Goal: Information Seeking & Learning: Learn about a topic

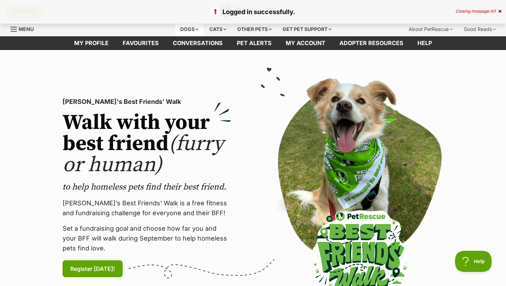
click at [194, 30] on div "Dogs" at bounding box center [190, 29] width 28 height 14
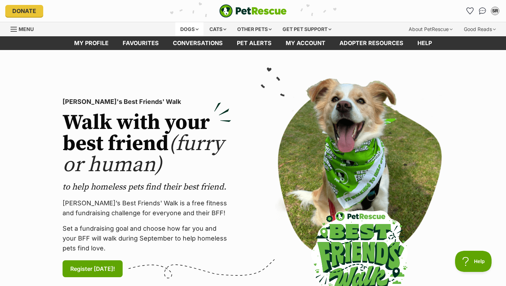
click at [194, 30] on div "Dogs" at bounding box center [190, 29] width 28 height 14
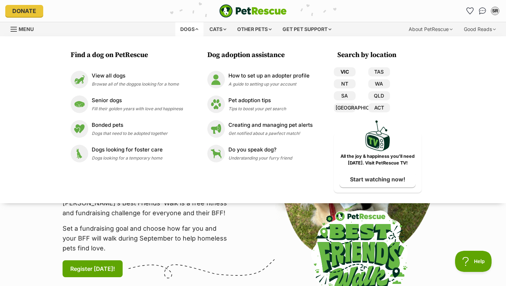
click at [353, 74] on link "VIC" at bounding box center [345, 71] width 22 height 9
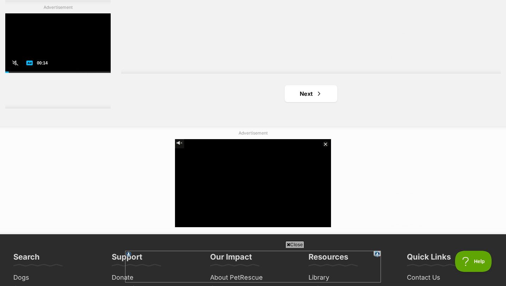
scroll to position [1349, 0]
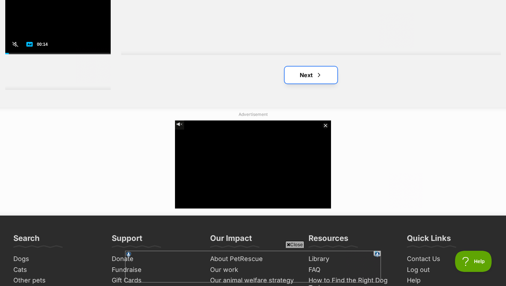
click at [313, 74] on link "Next" at bounding box center [311, 74] width 53 height 17
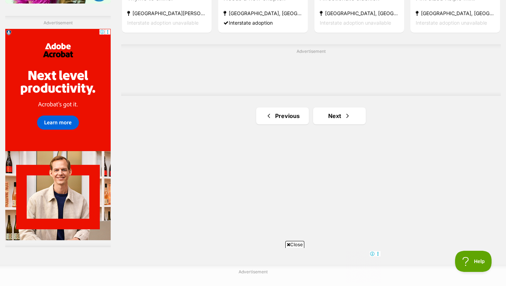
scroll to position [1234, 0]
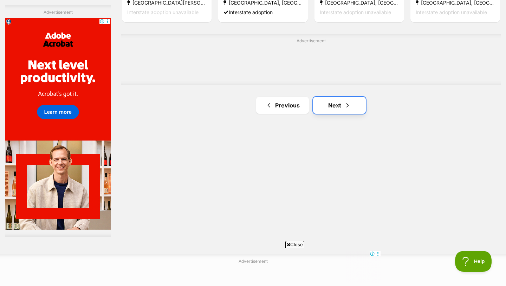
click at [352, 106] on link "Next" at bounding box center [339, 105] width 53 height 17
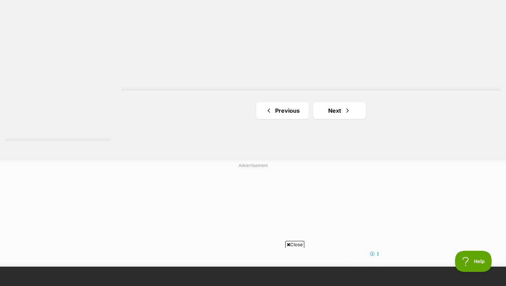
scroll to position [1331, 0]
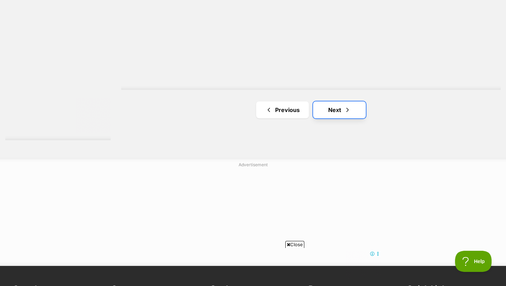
click at [341, 109] on link "Next" at bounding box center [339, 109] width 53 height 17
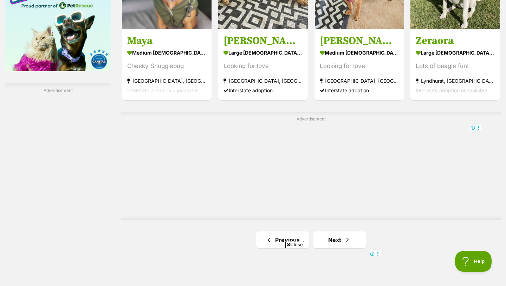
scroll to position [1159, 0]
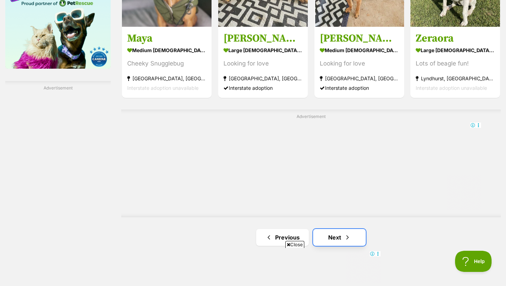
click at [327, 232] on link "Next" at bounding box center [339, 237] width 53 height 17
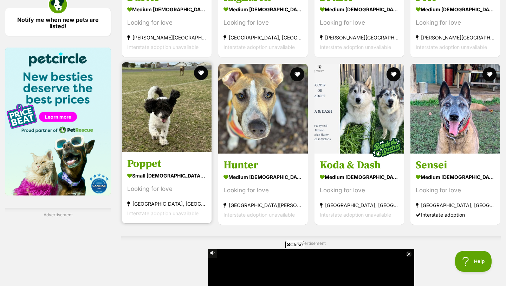
scroll to position [1045, 0]
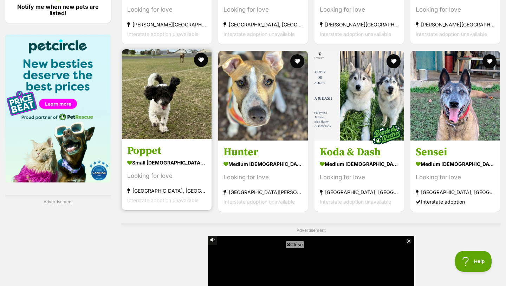
click at [185, 166] on section "small [DEMOGRAPHIC_DATA] Dog Looking for love [GEOGRAPHIC_DATA], [GEOGRAPHIC_DA…" at bounding box center [166, 181] width 79 height 47
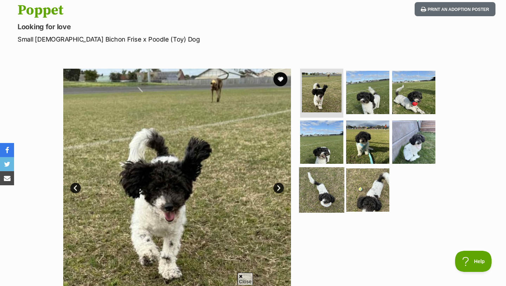
click at [333, 194] on img at bounding box center [321, 189] width 45 height 45
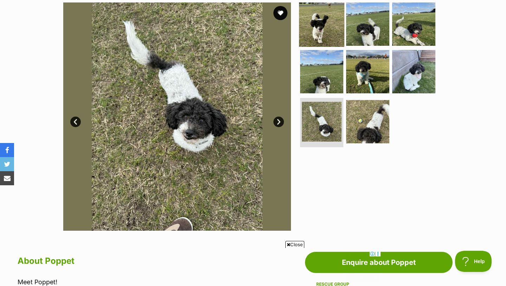
click at [325, 33] on img at bounding box center [321, 23] width 45 height 45
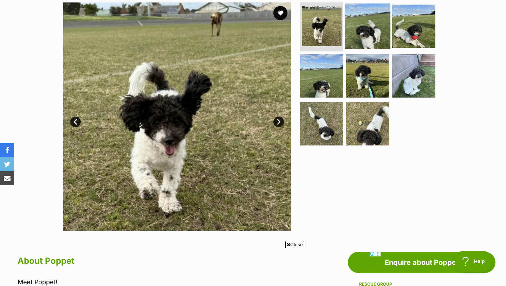
click at [351, 33] on img at bounding box center [367, 25] width 45 height 45
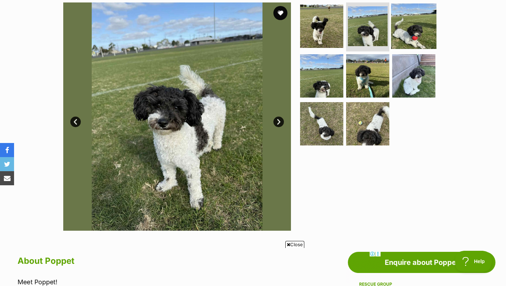
click at [394, 30] on img at bounding box center [413, 25] width 45 height 45
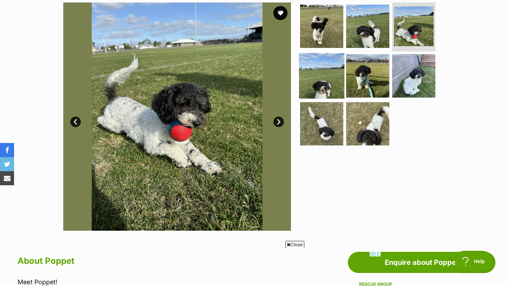
click at [309, 75] on img at bounding box center [321, 75] width 45 height 45
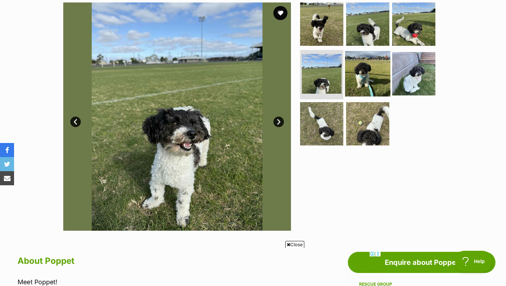
click at [352, 79] on img at bounding box center [367, 73] width 45 height 45
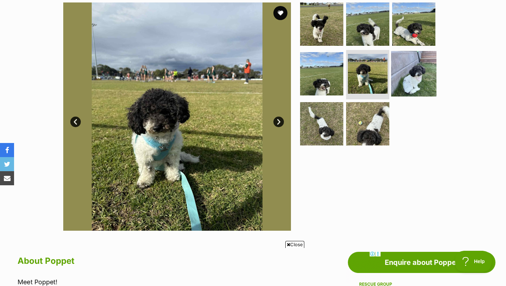
click at [393, 82] on img at bounding box center [413, 73] width 45 height 45
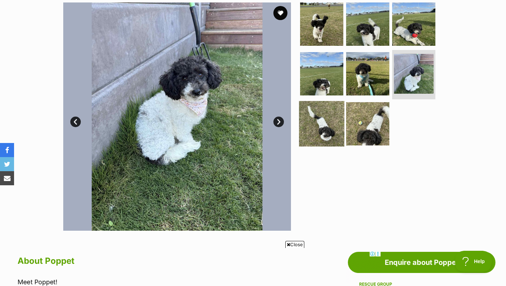
click at [333, 124] on img at bounding box center [321, 123] width 45 height 45
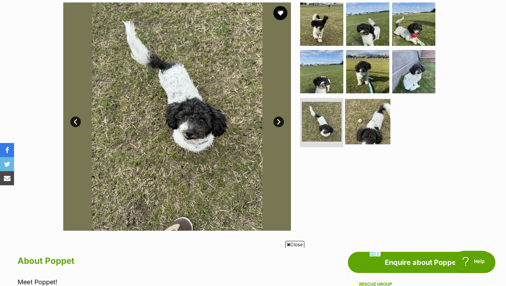
click at [371, 129] on img at bounding box center [367, 121] width 45 height 45
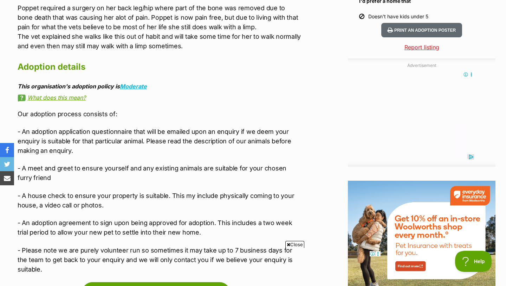
scroll to position [709, 0]
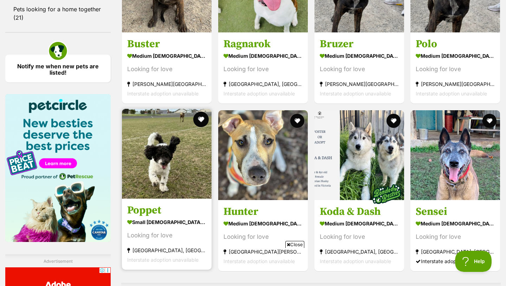
click at [201, 111] on button "favourite" at bounding box center [200, 118] width 15 height 15
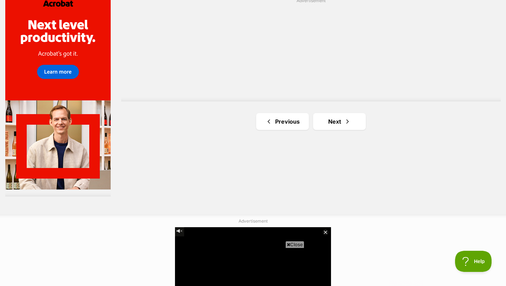
scroll to position [1275, 0]
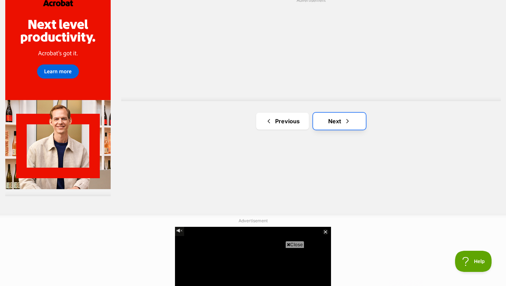
click at [360, 113] on link "Next" at bounding box center [339, 121] width 53 height 17
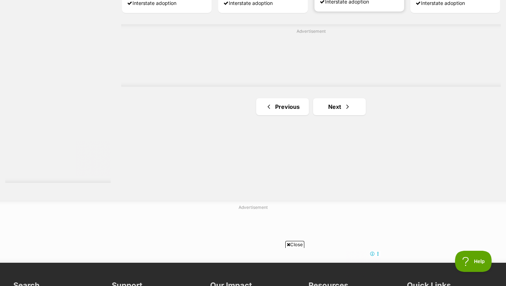
scroll to position [1288, 0]
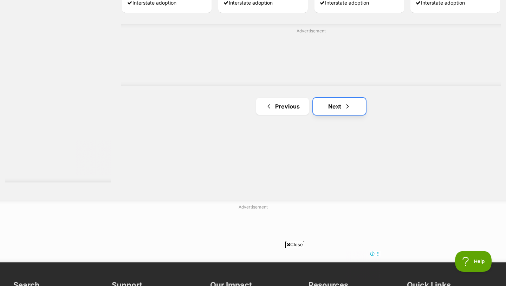
click at [352, 101] on link "Next" at bounding box center [339, 106] width 53 height 17
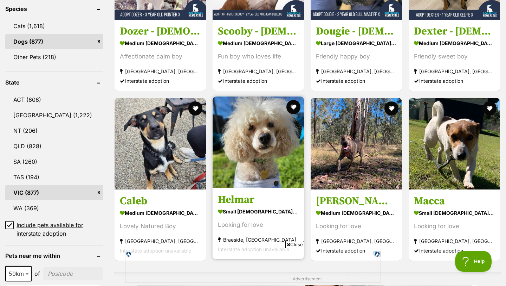
click at [265, 155] on img at bounding box center [258, 141] width 91 height 91
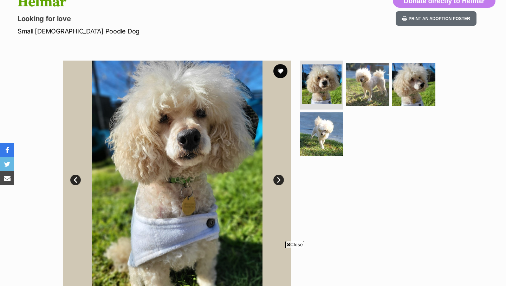
click at [345, 135] on ul at bounding box center [371, 110] width 144 height 100
click at [324, 134] on img at bounding box center [321, 133] width 45 height 45
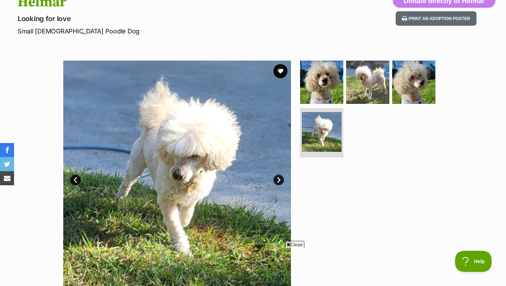
scroll to position [114, 0]
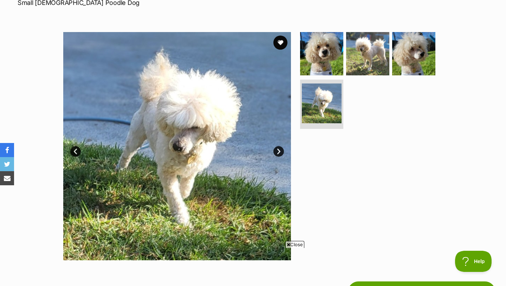
click at [76, 149] on link "Prev" at bounding box center [75, 151] width 11 height 11
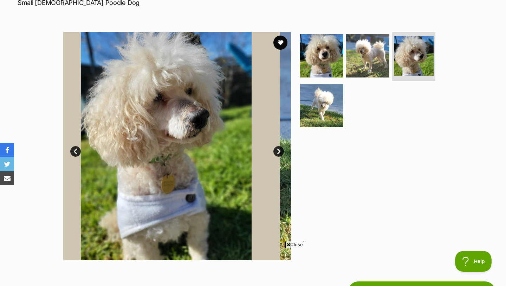
scroll to position [115, 0]
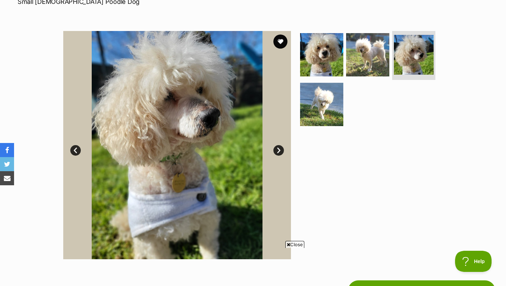
click at [76, 152] on link "Prev" at bounding box center [75, 150] width 11 height 11
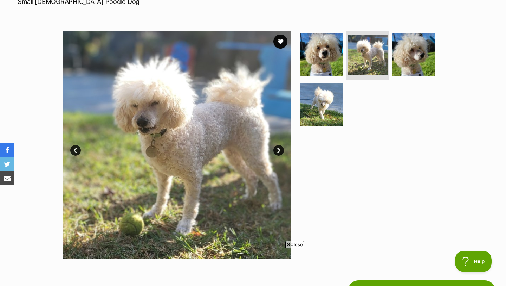
scroll to position [0, 0]
click at [283, 40] on button "favourite" at bounding box center [280, 41] width 15 height 15
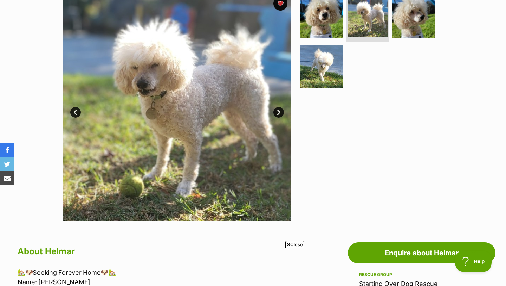
scroll to position [138, 0]
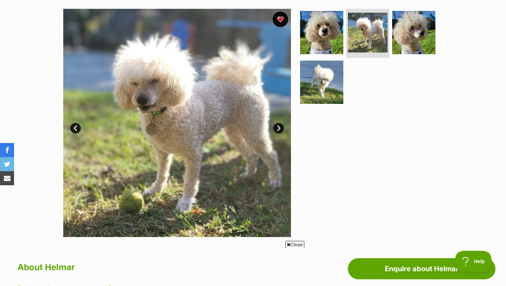
click at [286, 17] on button "favourite" at bounding box center [280, 19] width 15 height 15
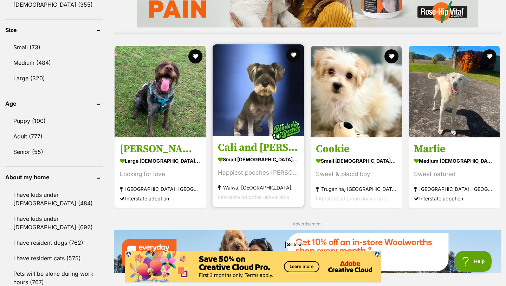
click at [269, 97] on img at bounding box center [258, 89] width 91 height 91
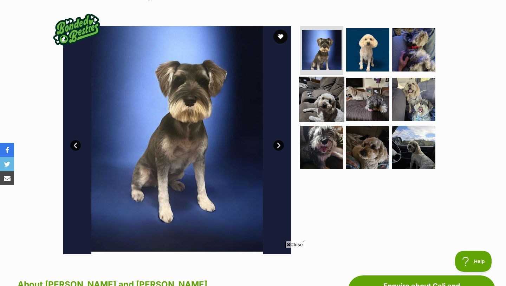
scroll to position [121, 0]
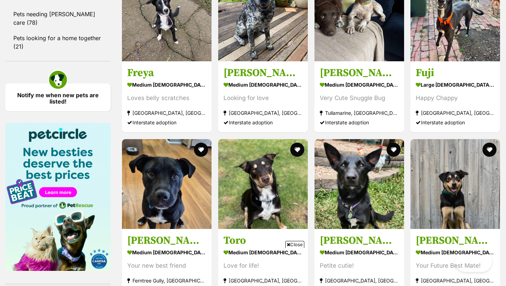
scroll to position [1092, 0]
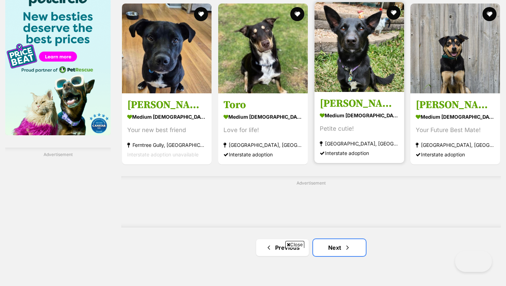
click at [350, 243] on span "Next page" at bounding box center [347, 247] width 7 height 8
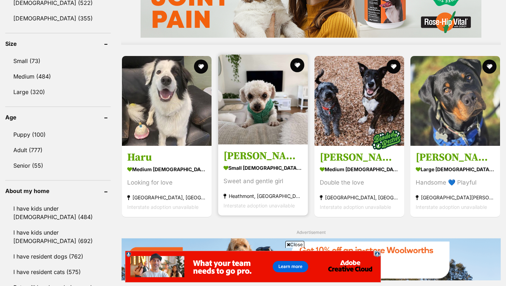
scroll to position [652, 0]
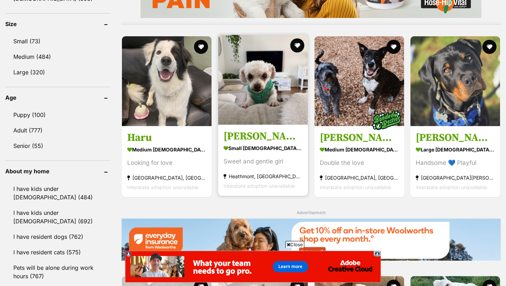
click at [273, 105] on img at bounding box center [263, 80] width 90 height 90
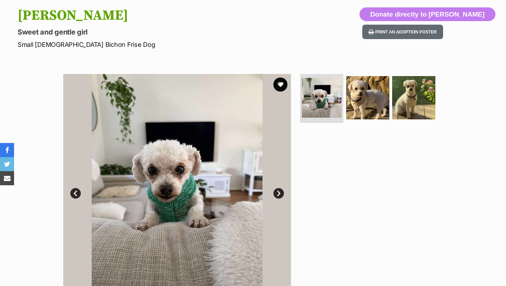
scroll to position [81, 0]
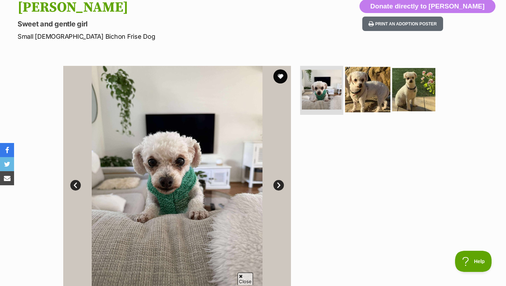
click at [362, 99] on img at bounding box center [367, 88] width 45 height 45
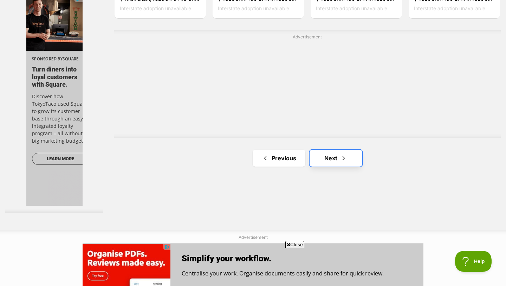
click at [338, 158] on link "Next" at bounding box center [336, 157] width 53 height 17
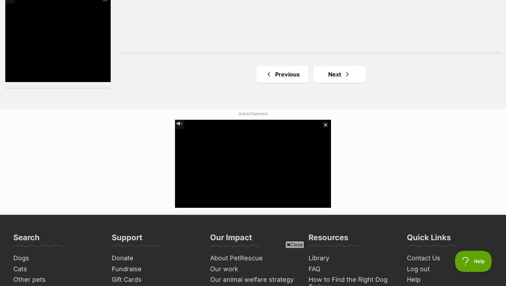
scroll to position [1384, 0]
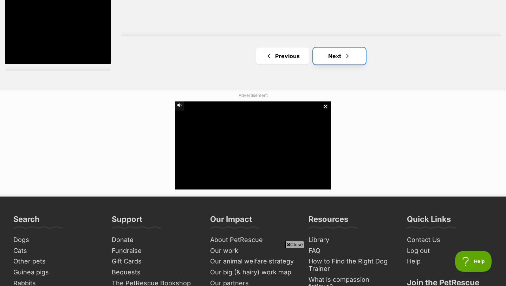
click at [332, 58] on link "Next" at bounding box center [339, 55] width 53 height 17
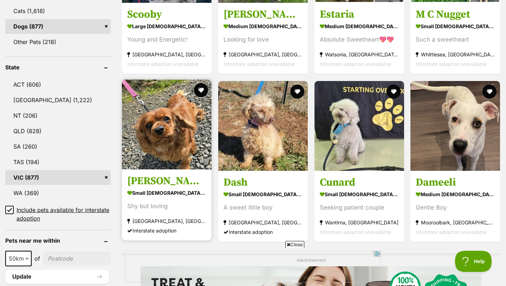
click at [181, 142] on img at bounding box center [167, 124] width 90 height 90
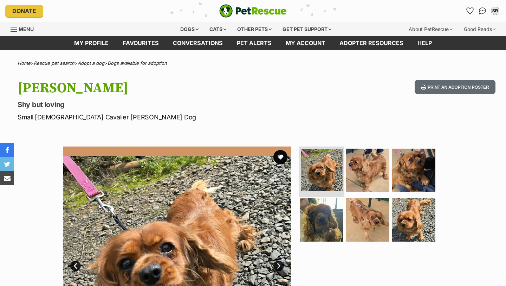
click at [331, 173] on img at bounding box center [322, 170] width 42 height 42
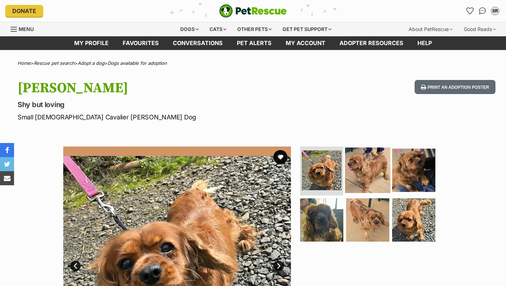
click at [358, 171] on img at bounding box center [367, 169] width 45 height 45
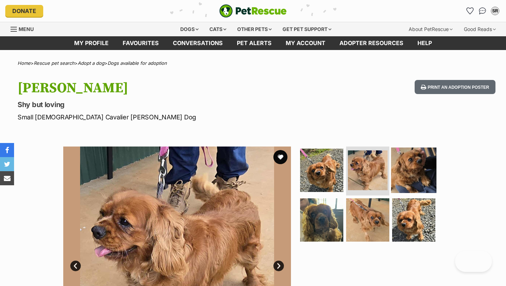
click at [405, 171] on img at bounding box center [413, 169] width 45 height 45
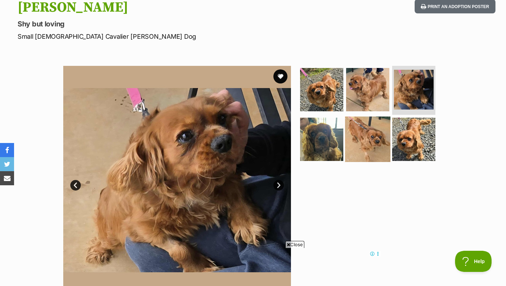
click at [354, 139] on img at bounding box center [367, 138] width 45 height 45
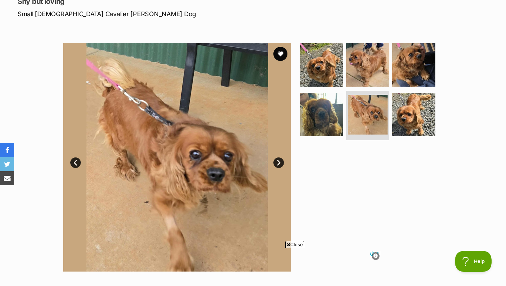
scroll to position [102, 0]
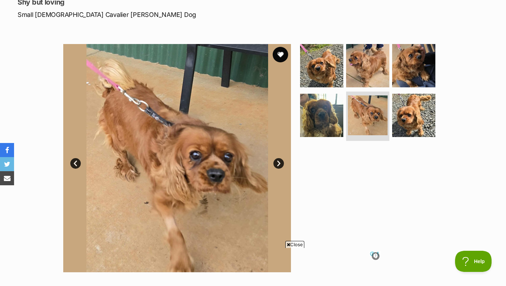
click at [282, 56] on button "favourite" at bounding box center [280, 54] width 15 height 15
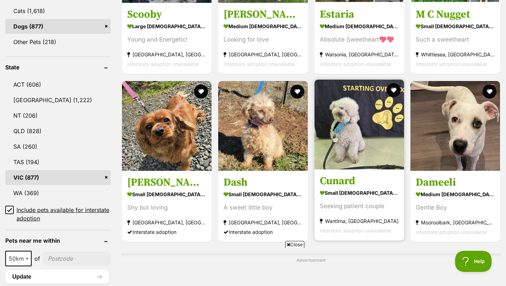
click at [347, 150] on img at bounding box center [360, 124] width 90 height 90
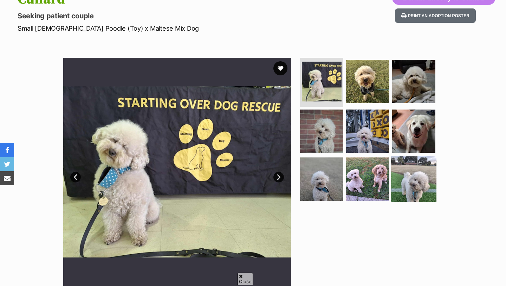
click at [417, 183] on img at bounding box center [413, 178] width 45 height 45
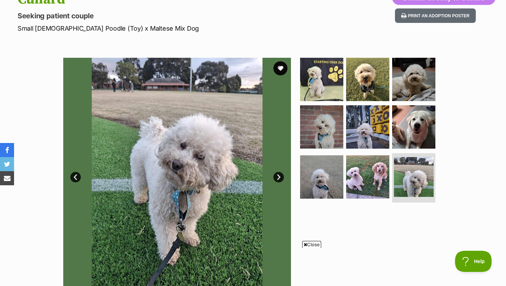
click at [76, 178] on link "Prev" at bounding box center [75, 177] width 11 height 11
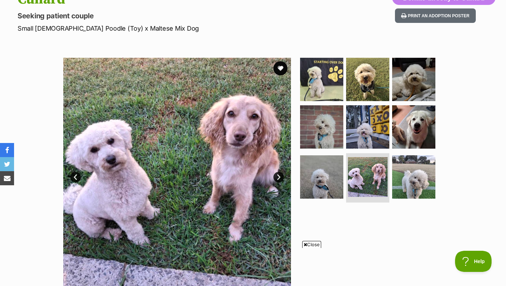
click at [76, 178] on link "Prev" at bounding box center [75, 177] width 11 height 11
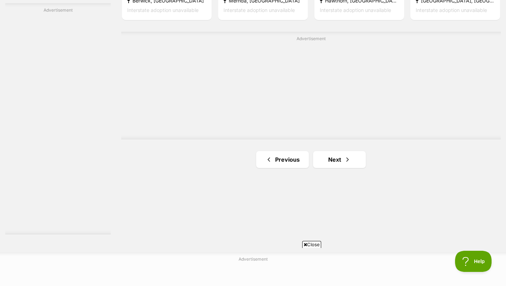
scroll to position [1243, 0]
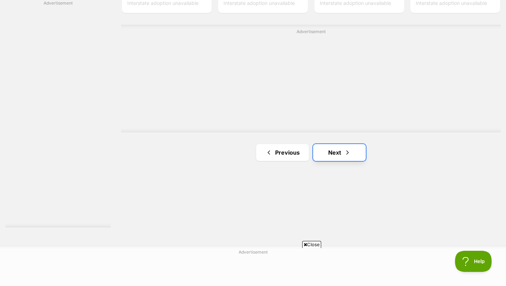
click at [325, 152] on link "Next" at bounding box center [339, 152] width 53 height 17
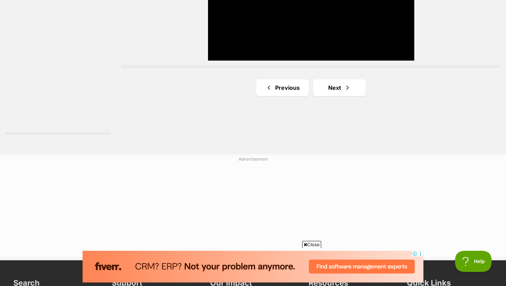
scroll to position [1335, 0]
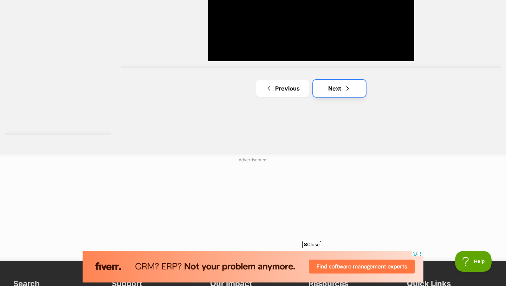
click at [337, 89] on link "Next" at bounding box center [339, 88] width 53 height 17
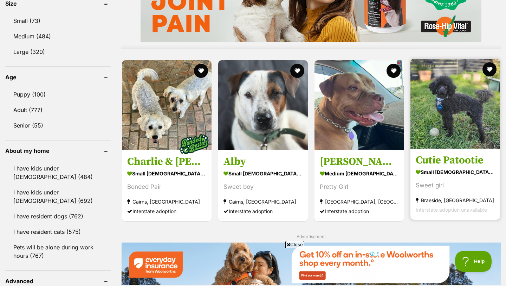
click at [451, 117] on img at bounding box center [456, 104] width 90 height 90
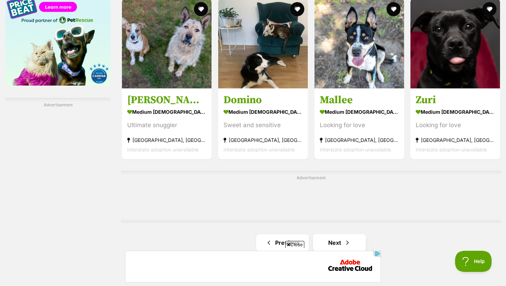
scroll to position [1293, 0]
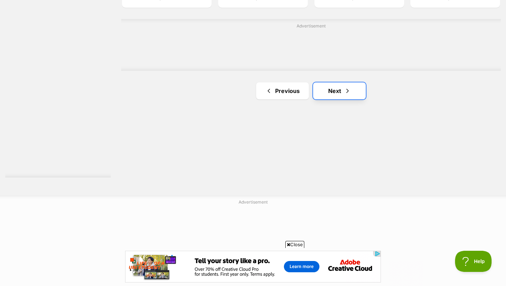
click at [341, 90] on link "Next" at bounding box center [339, 90] width 53 height 17
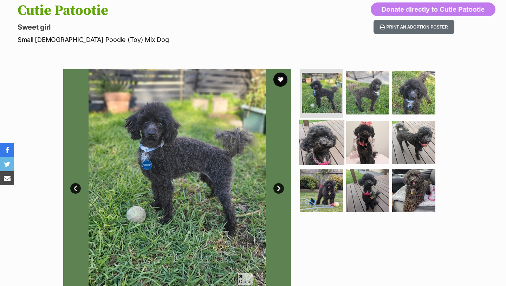
click at [332, 135] on img at bounding box center [321, 142] width 45 height 45
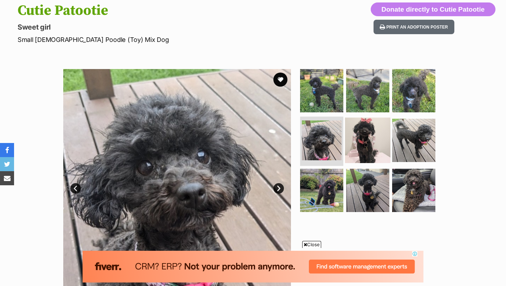
click at [367, 145] on img at bounding box center [367, 139] width 45 height 45
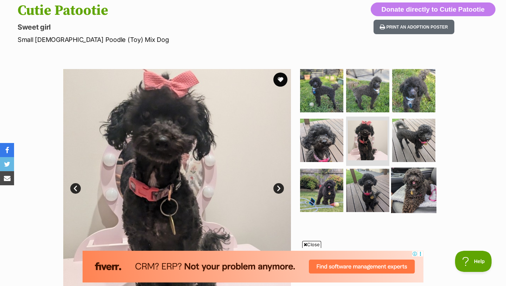
click at [409, 189] on img at bounding box center [413, 189] width 45 height 45
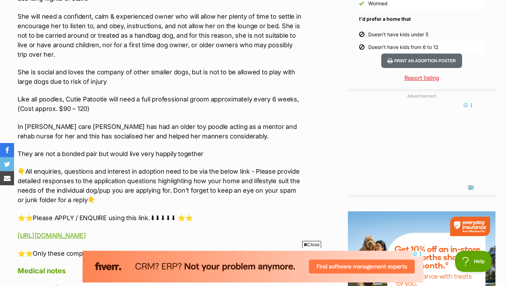
scroll to position [690, 0]
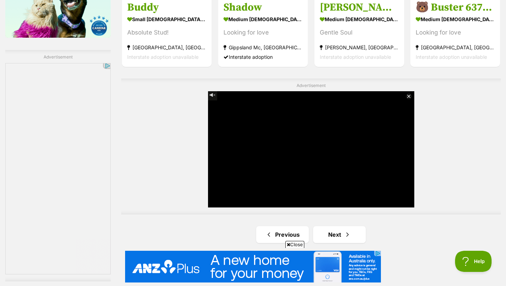
scroll to position [1269, 0]
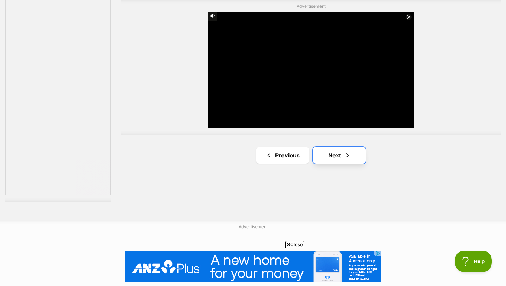
click at [350, 152] on span "Next page" at bounding box center [347, 155] width 7 height 8
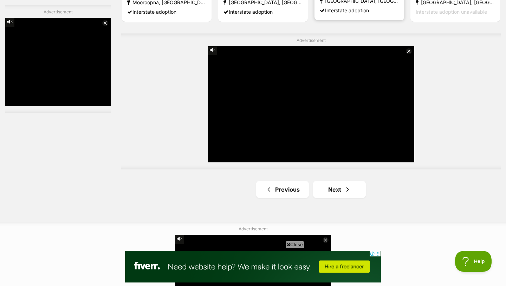
scroll to position [1307, 0]
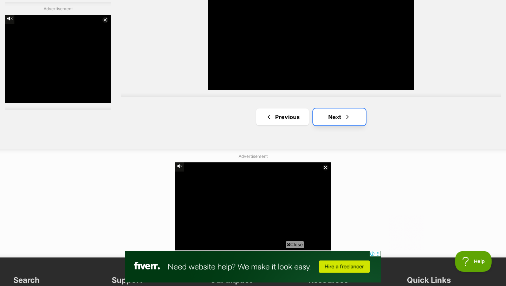
click at [336, 119] on link "Next" at bounding box center [339, 116] width 53 height 17
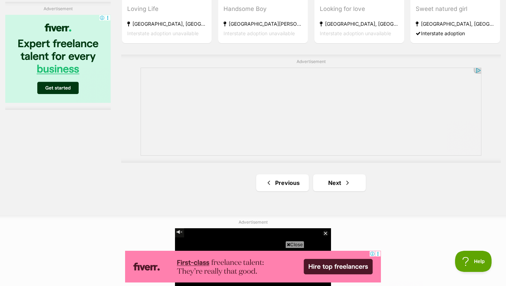
scroll to position [1260, 0]
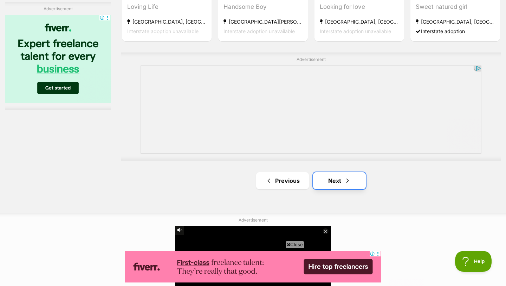
click at [340, 180] on link "Next" at bounding box center [339, 180] width 53 height 17
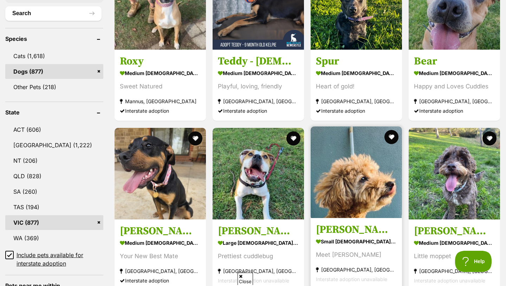
click at [355, 183] on img at bounding box center [356, 171] width 91 height 91
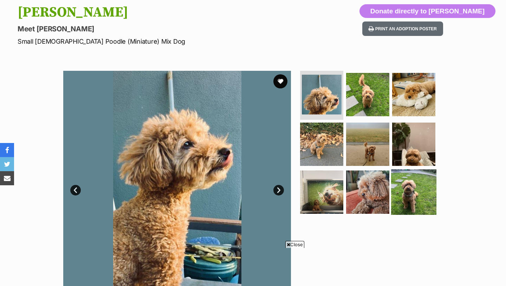
click at [414, 199] on img at bounding box center [413, 191] width 45 height 45
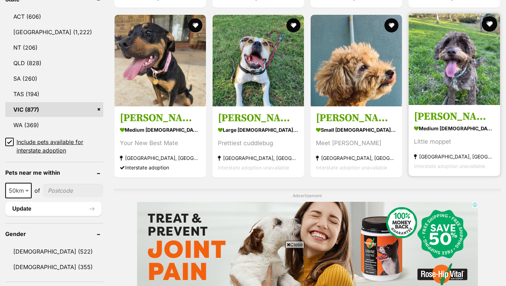
click at [490, 24] on button "favourite" at bounding box center [489, 23] width 15 height 15
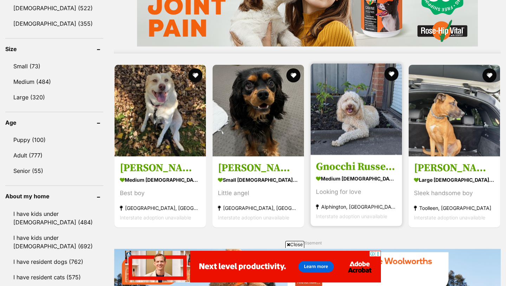
click at [379, 168] on h3 "Gnocchi Russelton" at bounding box center [356, 166] width 81 height 13
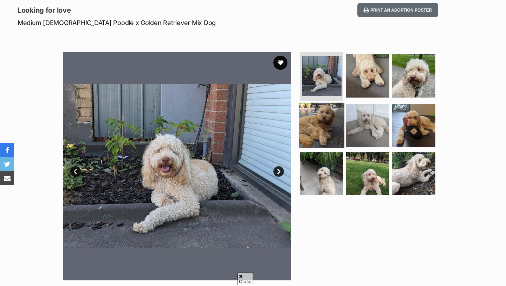
click at [326, 131] on img at bounding box center [321, 125] width 45 height 45
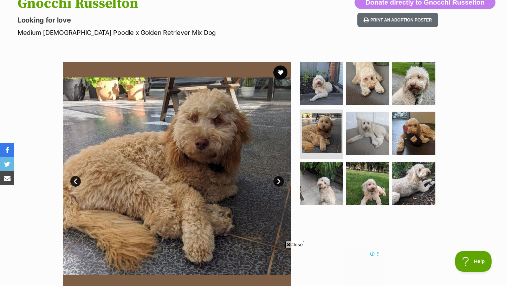
scroll to position [74, 0]
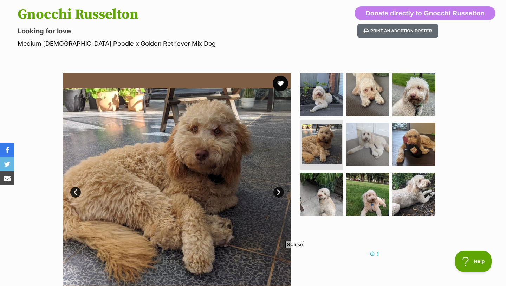
click at [279, 81] on button "favourite" at bounding box center [280, 83] width 15 height 15
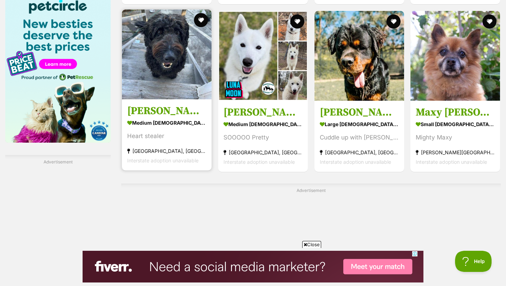
click at [186, 71] on img at bounding box center [167, 54] width 90 height 90
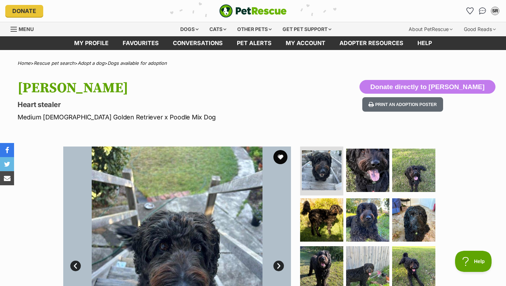
click at [290, 108] on p "Heart stealer" at bounding box center [163, 105] width 291 height 10
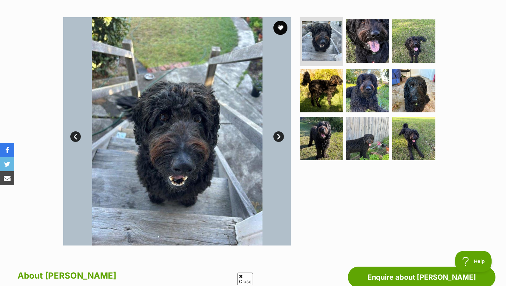
scroll to position [129, 0]
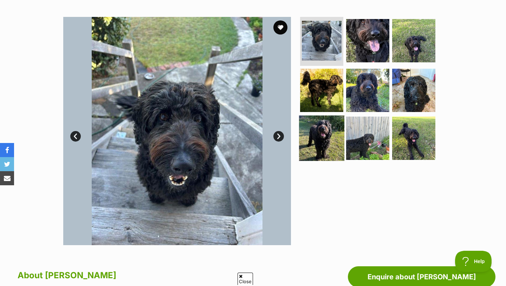
click at [333, 135] on img at bounding box center [321, 137] width 45 height 45
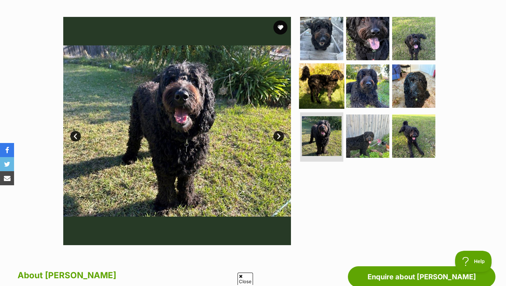
click at [334, 98] on img at bounding box center [321, 85] width 45 height 45
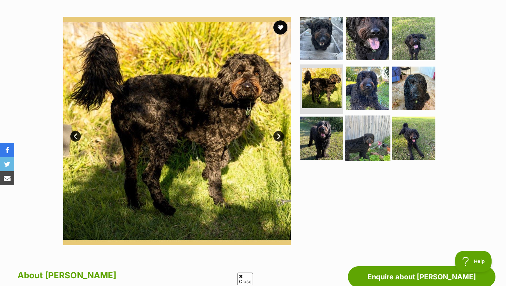
click at [374, 127] on img at bounding box center [367, 137] width 45 height 45
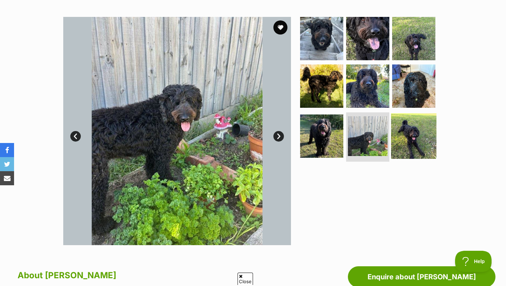
click at [420, 136] on img at bounding box center [413, 135] width 45 height 45
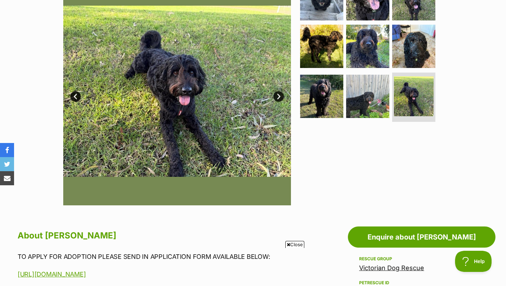
scroll to position [132, 0]
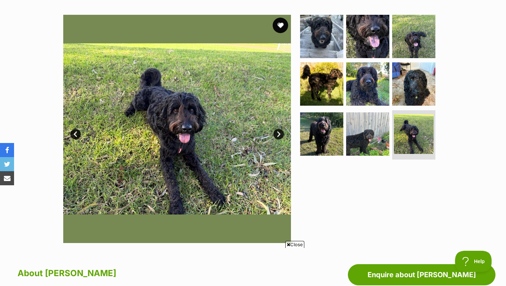
click at [285, 27] on button "favourite" at bounding box center [280, 25] width 15 height 15
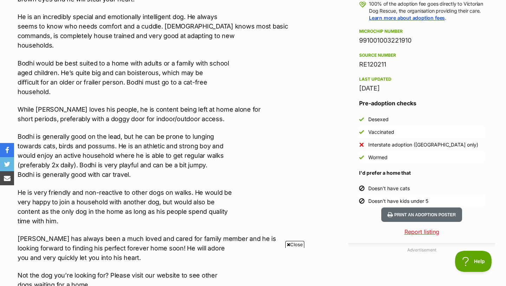
scroll to position [538, 0]
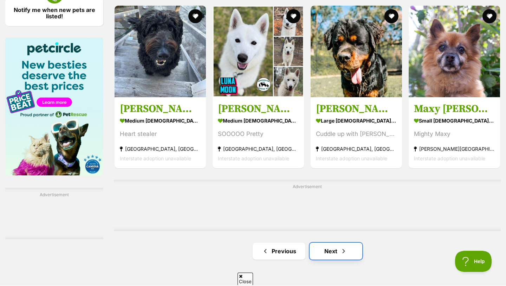
click at [349, 249] on link "Next" at bounding box center [336, 250] width 53 height 17
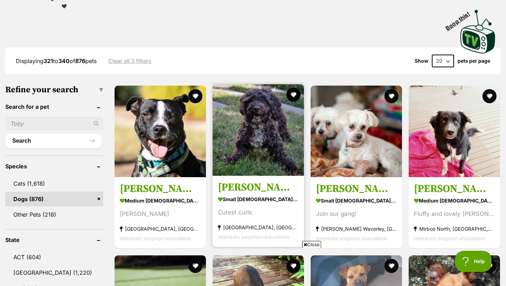
click at [278, 172] on img at bounding box center [258, 129] width 91 height 91
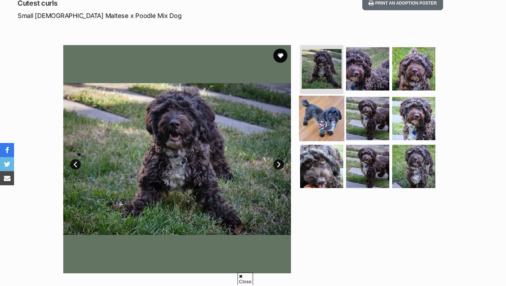
click at [327, 123] on img at bounding box center [321, 118] width 45 height 45
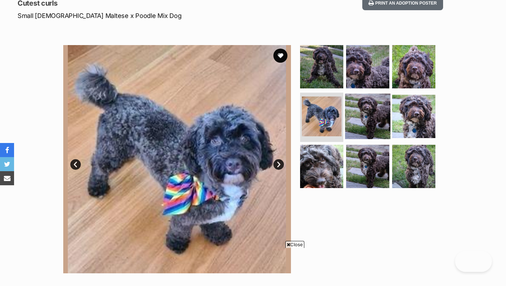
click at [358, 124] on img at bounding box center [367, 116] width 45 height 45
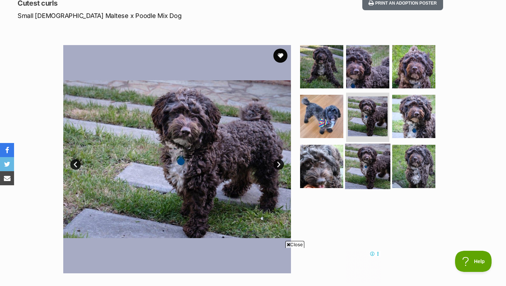
click at [370, 171] on img at bounding box center [367, 165] width 45 height 45
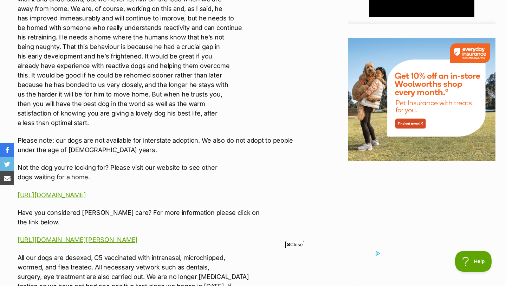
scroll to position [877, 0]
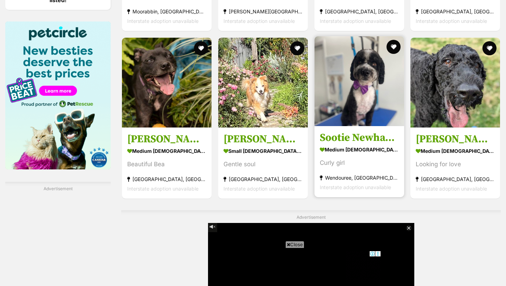
click at [355, 103] on img at bounding box center [360, 81] width 90 height 90
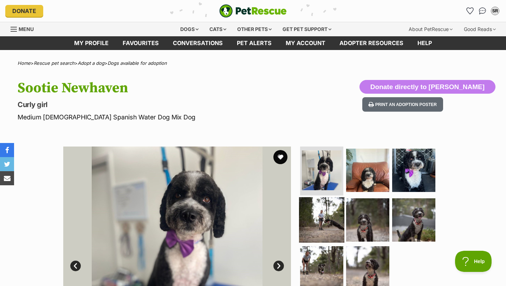
click at [337, 220] on img at bounding box center [321, 219] width 45 height 45
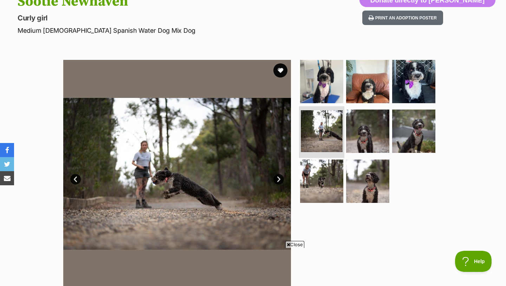
scroll to position [87, 0]
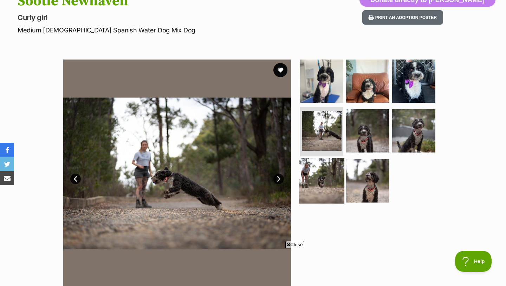
click at [312, 185] on img at bounding box center [321, 180] width 45 height 45
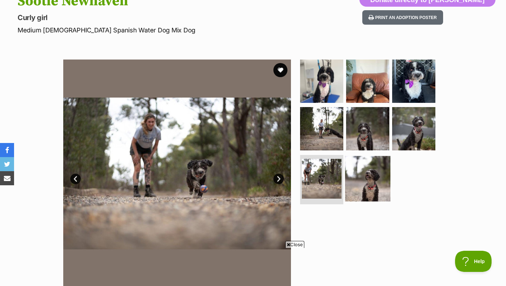
click at [378, 172] on img at bounding box center [367, 178] width 45 height 45
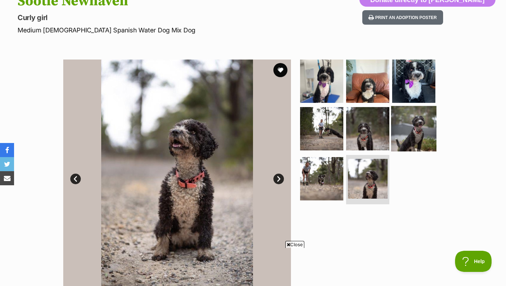
click at [414, 132] on img at bounding box center [413, 128] width 45 height 45
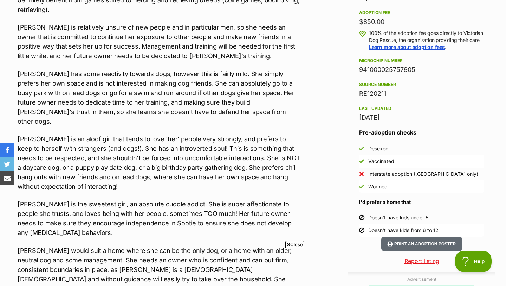
scroll to position [517, 0]
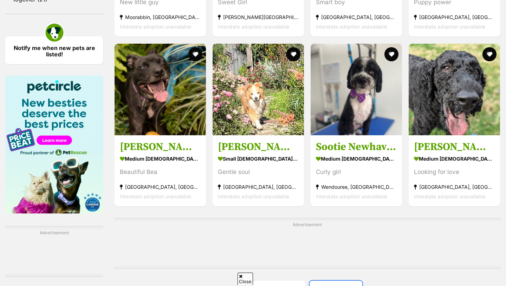
click at [342, 285] on span "Next page" at bounding box center [343, 289] width 7 height 8
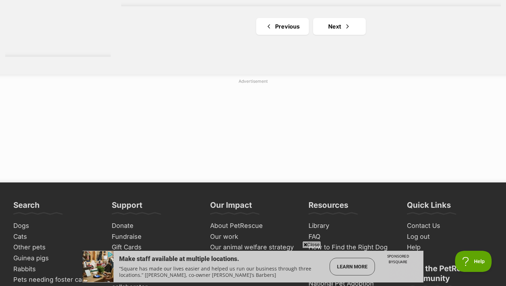
scroll to position [1415, 0]
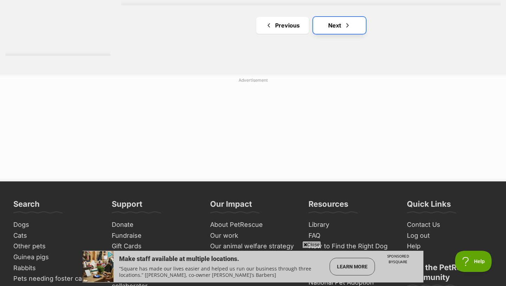
click at [344, 21] on span "Next page" at bounding box center [347, 25] width 7 height 8
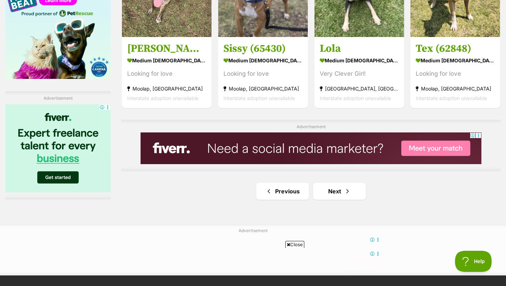
scroll to position [1149, 0]
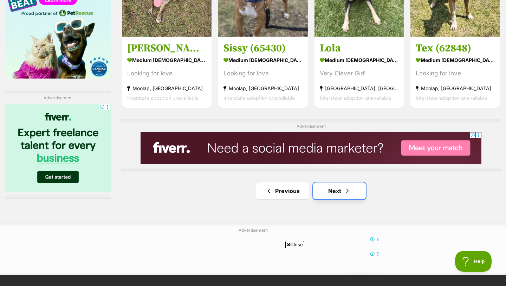
click at [334, 194] on link "Next" at bounding box center [339, 190] width 53 height 17
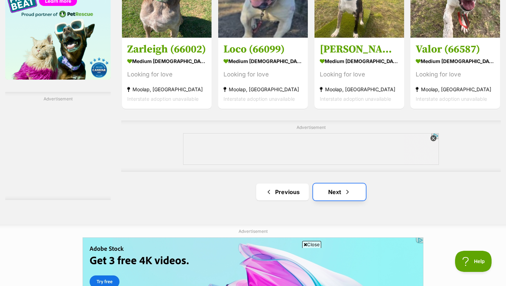
click at [343, 194] on link "Next" at bounding box center [339, 191] width 53 height 17
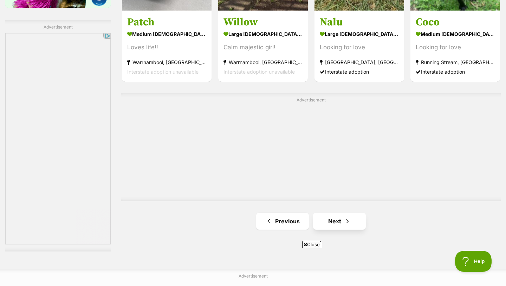
scroll to position [1222, 0]
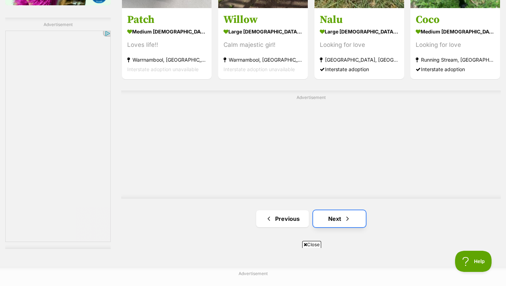
click at [345, 219] on span "Next page" at bounding box center [347, 218] width 7 height 8
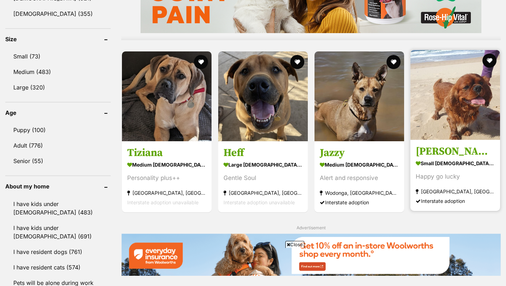
click at [461, 168] on section "small male Dog Happy go lucky Coffs Harbour, NSW Interstate adoption" at bounding box center [455, 181] width 79 height 47
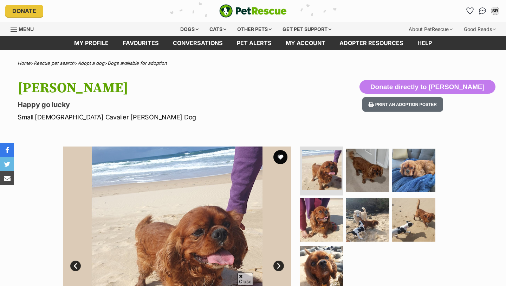
scroll to position [82, 0]
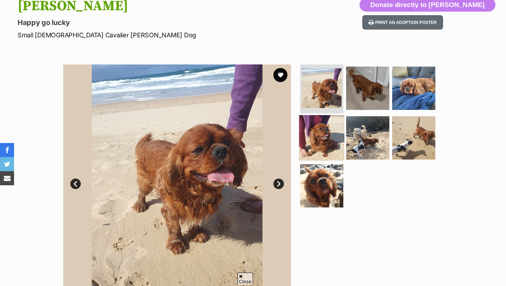
click at [323, 142] on img at bounding box center [321, 137] width 45 height 45
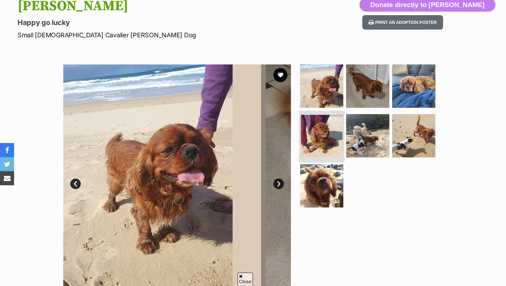
scroll to position [0, 0]
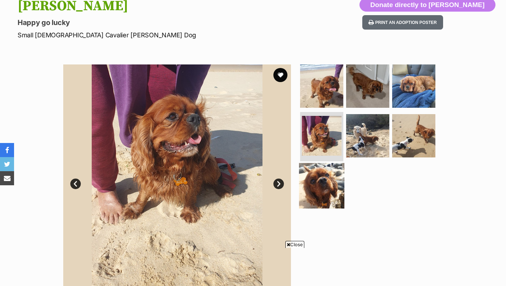
click at [325, 188] on img at bounding box center [321, 185] width 45 height 45
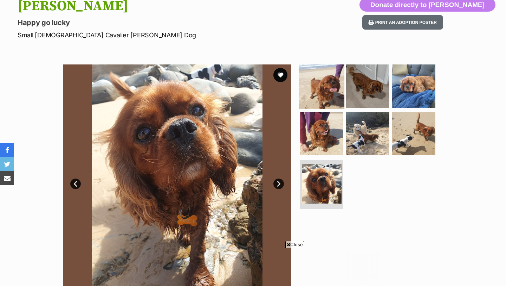
click at [331, 97] on img at bounding box center [321, 85] width 45 height 45
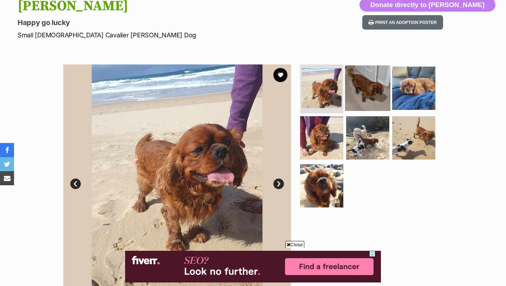
click at [363, 91] on img at bounding box center [367, 87] width 45 height 45
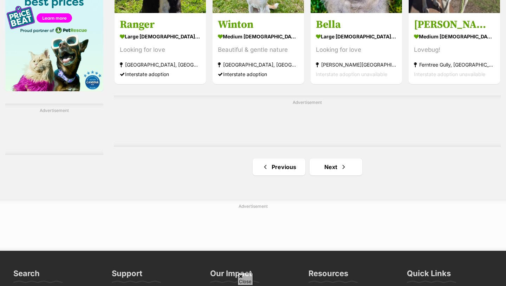
scroll to position [1129, 0]
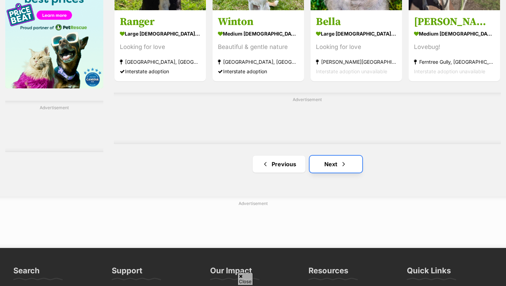
click at [332, 167] on link "Next" at bounding box center [336, 163] width 53 height 17
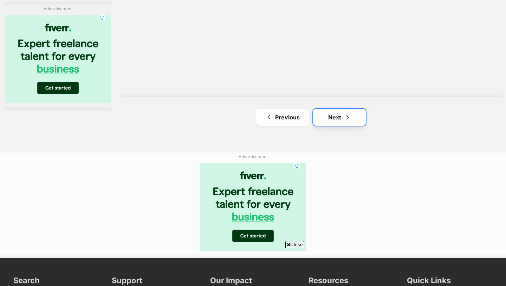
click at [342, 109] on link "Next" at bounding box center [339, 117] width 53 height 17
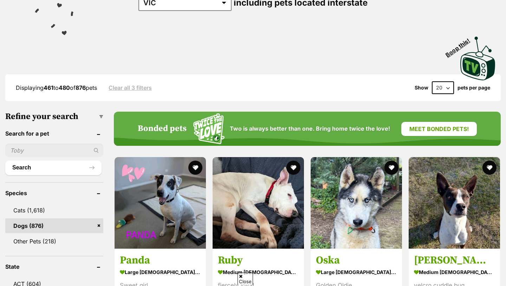
scroll to position [125, 0]
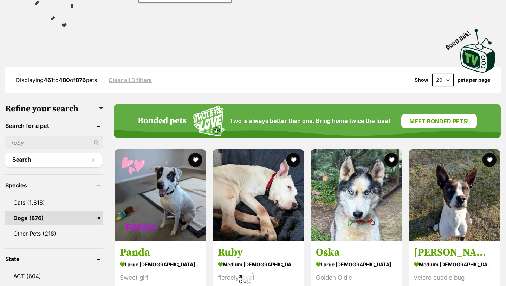
click at [448, 74] on select "20 40 60" at bounding box center [443, 80] width 22 height 13
select select "60"
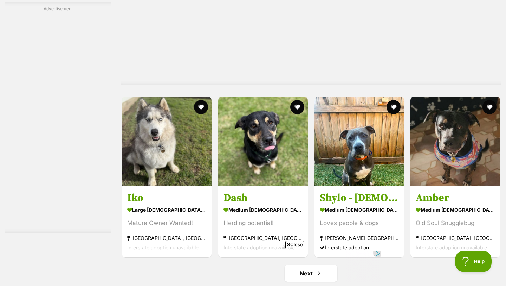
scroll to position [3484, 0]
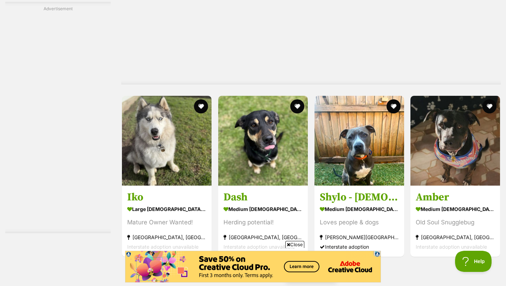
click at [325, 264] on link "Next" at bounding box center [311, 272] width 53 height 17
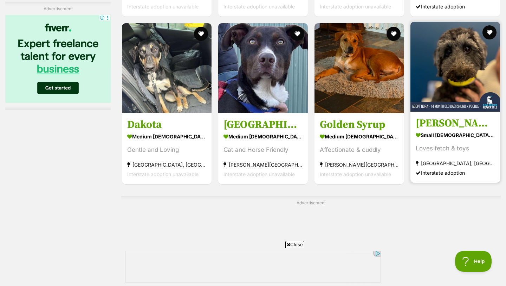
click at [459, 76] on img at bounding box center [456, 67] width 90 height 90
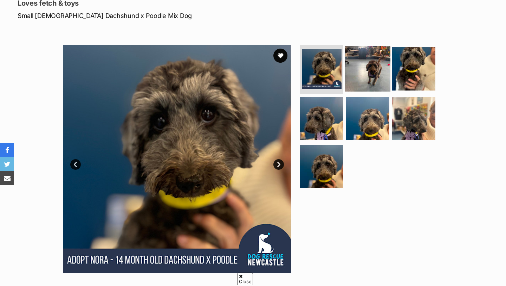
click at [364, 46] on img at bounding box center [367, 68] width 45 height 45
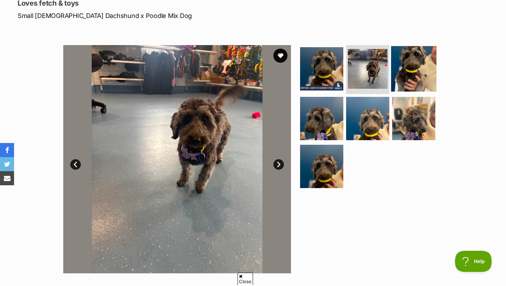
click at [401, 46] on img at bounding box center [413, 68] width 45 height 45
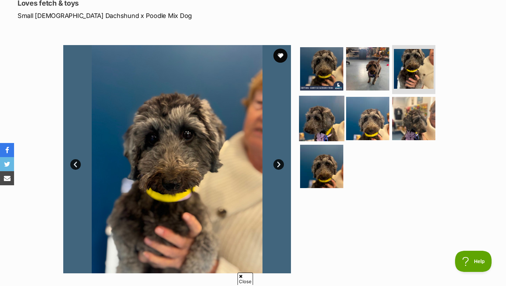
click at [333, 96] on img at bounding box center [321, 118] width 45 height 45
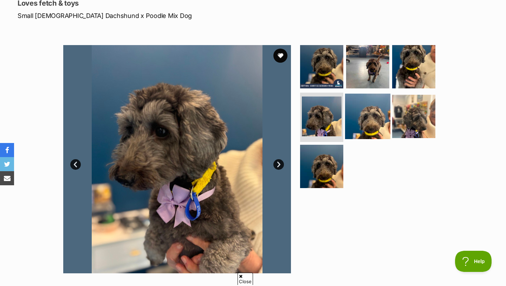
click at [367, 94] on img at bounding box center [367, 116] width 45 height 45
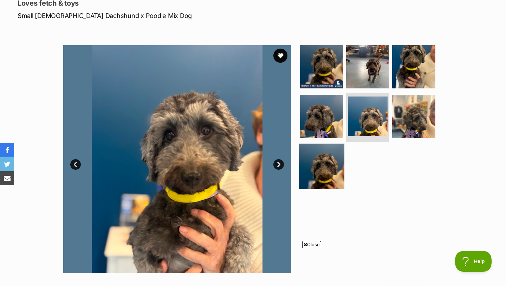
click at [327, 143] on img at bounding box center [321, 165] width 45 height 45
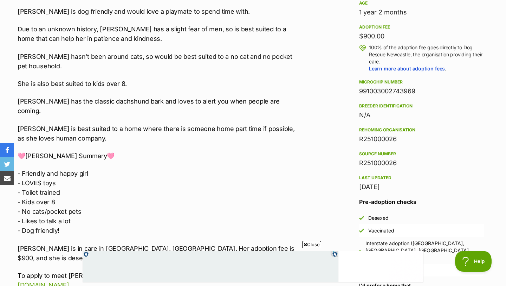
scroll to position [544, 0]
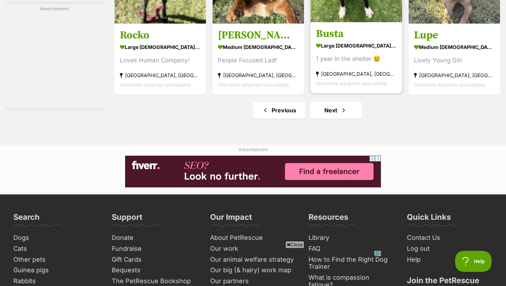
scroll to position [3610, 0]
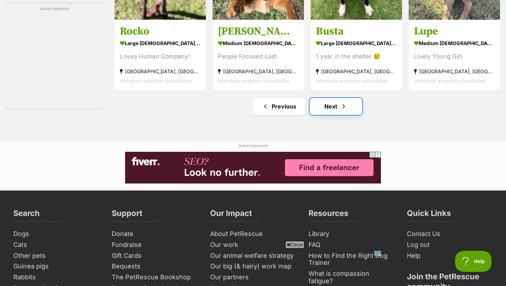
click at [341, 110] on span "Next page" at bounding box center [343, 106] width 7 height 8
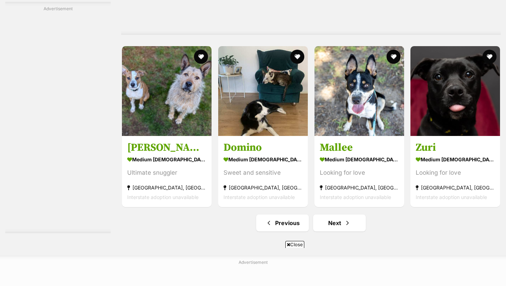
scroll to position [3592, 0]
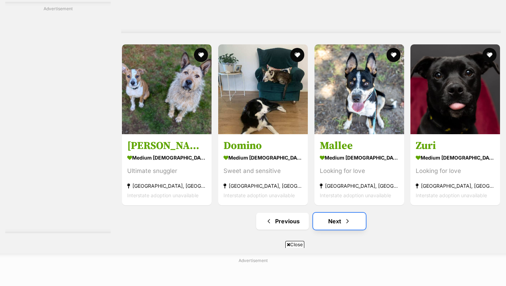
click at [346, 222] on span "Next page" at bounding box center [347, 221] width 7 height 8
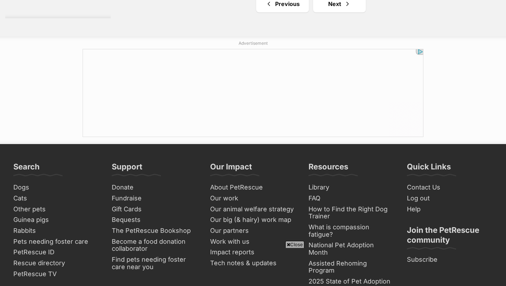
scroll to position [3812, 0]
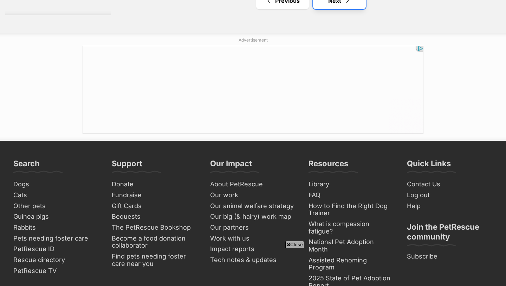
click at [341, 2] on link "Next" at bounding box center [339, 0] width 53 height 17
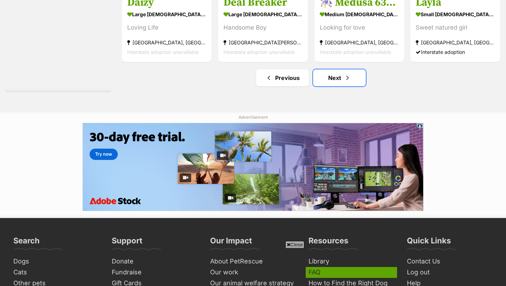
scroll to position [3734, 0]
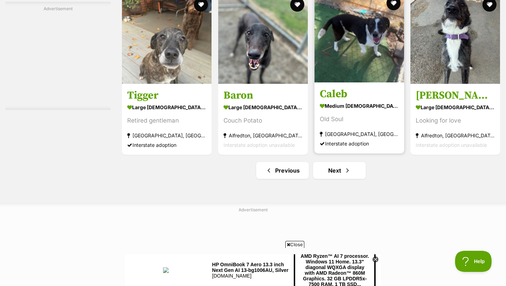
scroll to position [3547, 0]
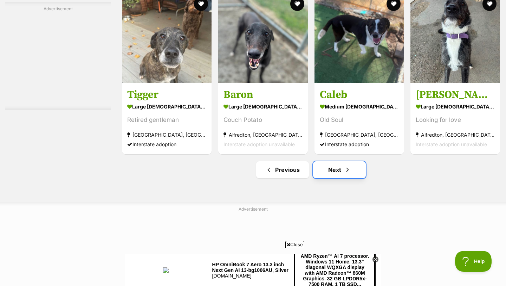
click at [352, 170] on link "Next" at bounding box center [339, 169] width 53 height 17
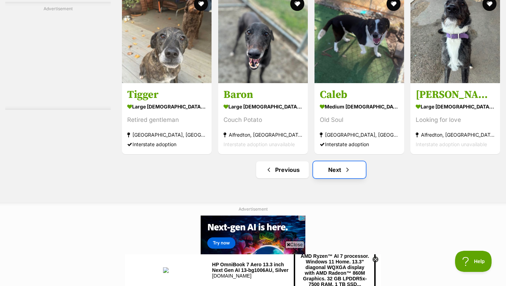
scroll to position [0, 0]
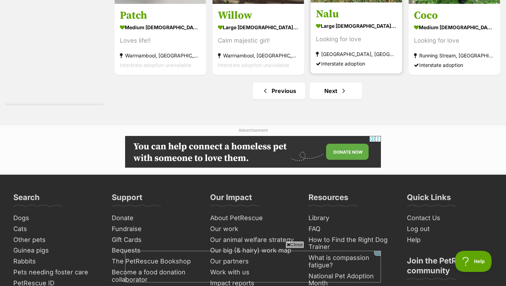
scroll to position [3472, 0]
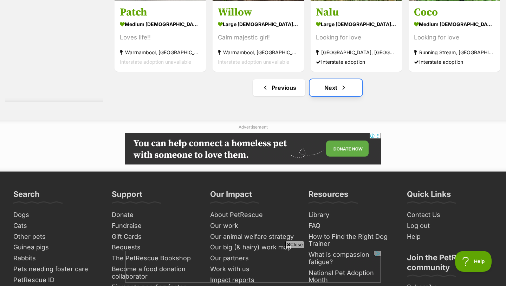
click at [346, 91] on span "Next page" at bounding box center [343, 87] width 7 height 8
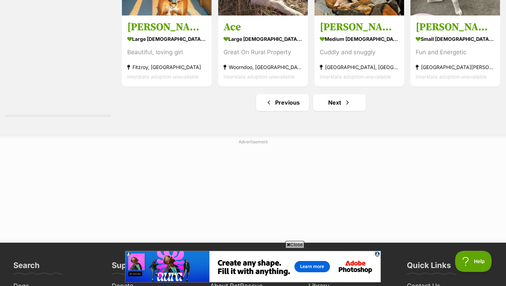
scroll to position [3662, 0]
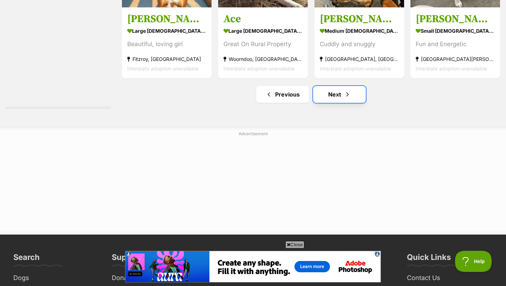
click at [331, 94] on link "Next" at bounding box center [339, 94] width 53 height 17
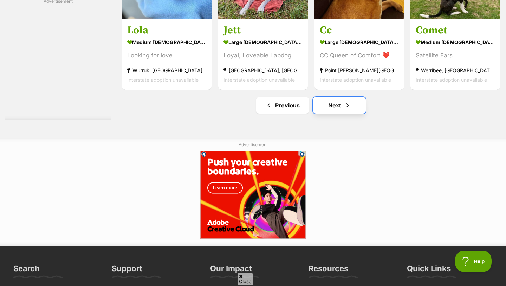
click at [331, 100] on link "Next" at bounding box center [339, 105] width 53 height 17
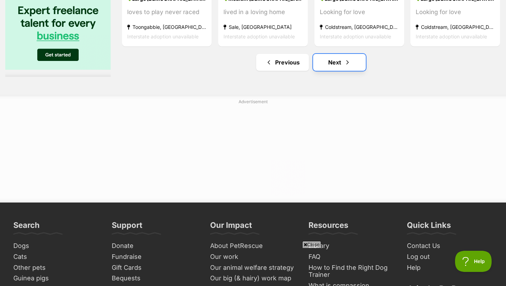
click at [327, 62] on link "Next" at bounding box center [339, 62] width 53 height 17
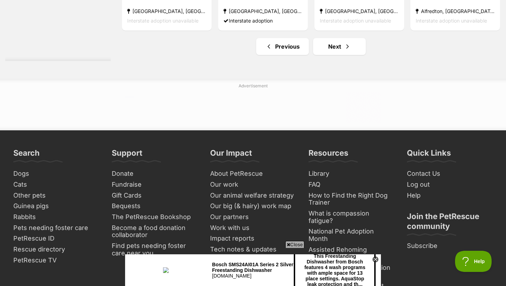
scroll to position [3661, 0]
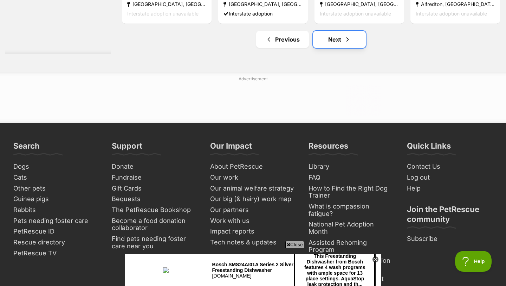
click at [331, 43] on link "Next" at bounding box center [339, 39] width 53 height 17
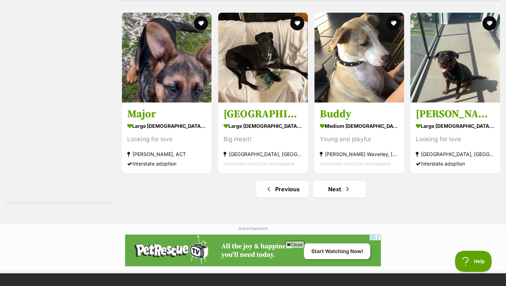
scroll to position [3558, 0]
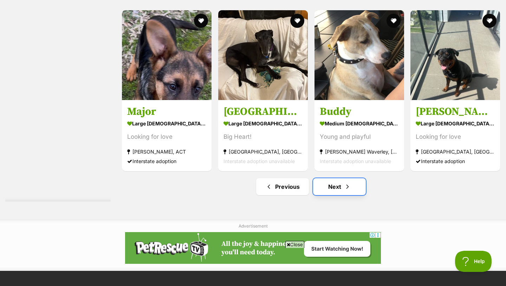
click at [342, 185] on link "Next" at bounding box center [339, 186] width 53 height 17
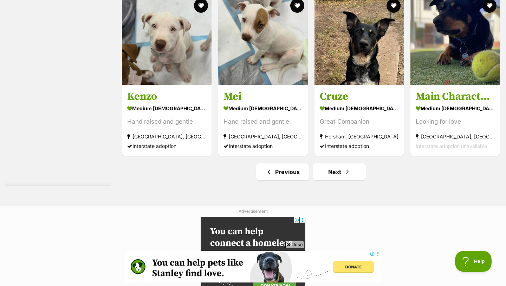
scroll to position [3618, 0]
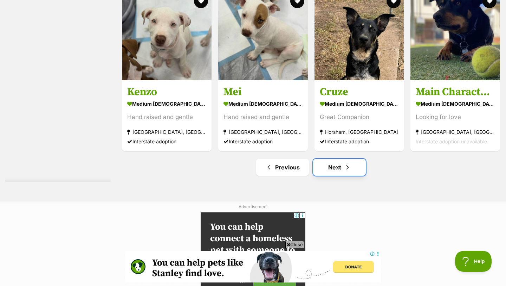
click at [338, 167] on link "Next" at bounding box center [339, 167] width 53 height 17
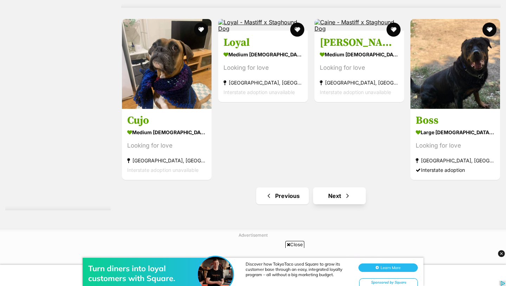
scroll to position [3425, 0]
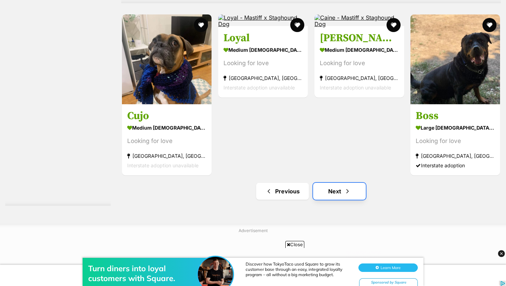
click at [346, 191] on span "Next page" at bounding box center [347, 191] width 7 height 8
